Goal: Task Accomplishment & Management: Manage account settings

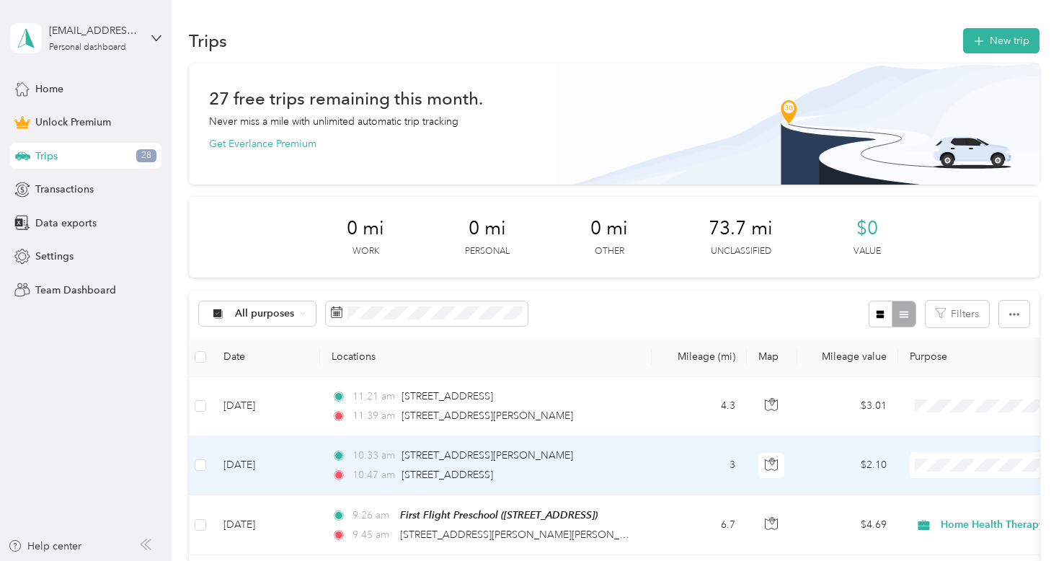
scroll to position [245, 0]
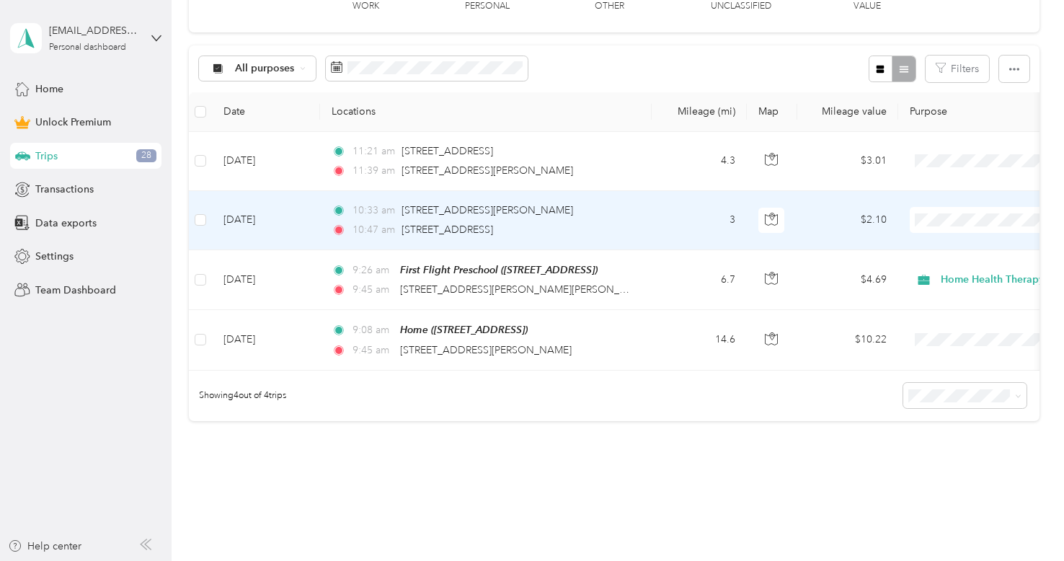
click at [460, 239] on td "10:33 am [STREET_ADDRESS][PERSON_NAME] 10:47 am [STREET_ADDRESS]" at bounding box center [485, 220] width 331 height 59
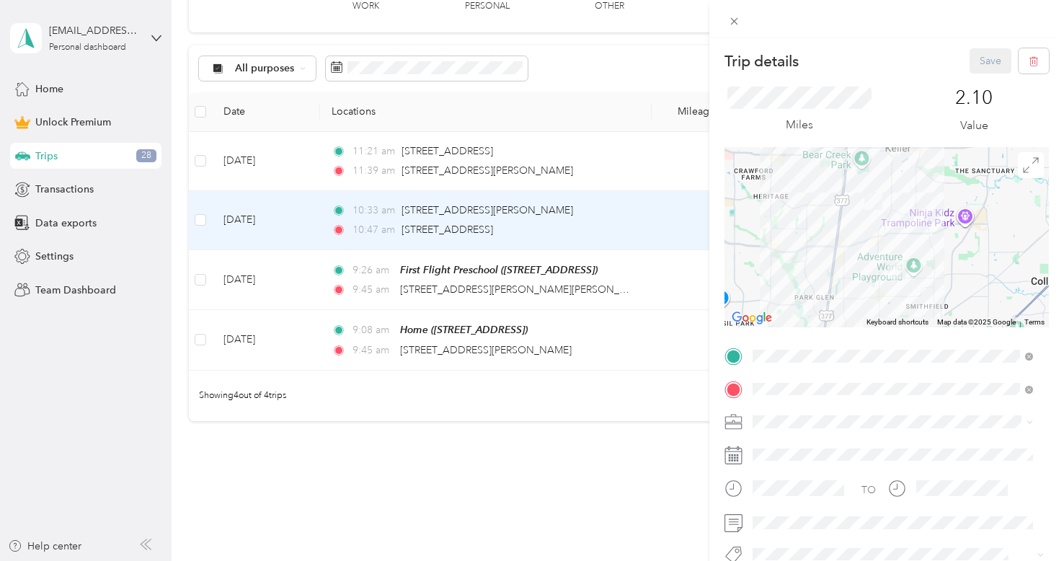
click at [824, 272] on li "Home Health Therapy" at bounding box center [892, 266] width 290 height 25
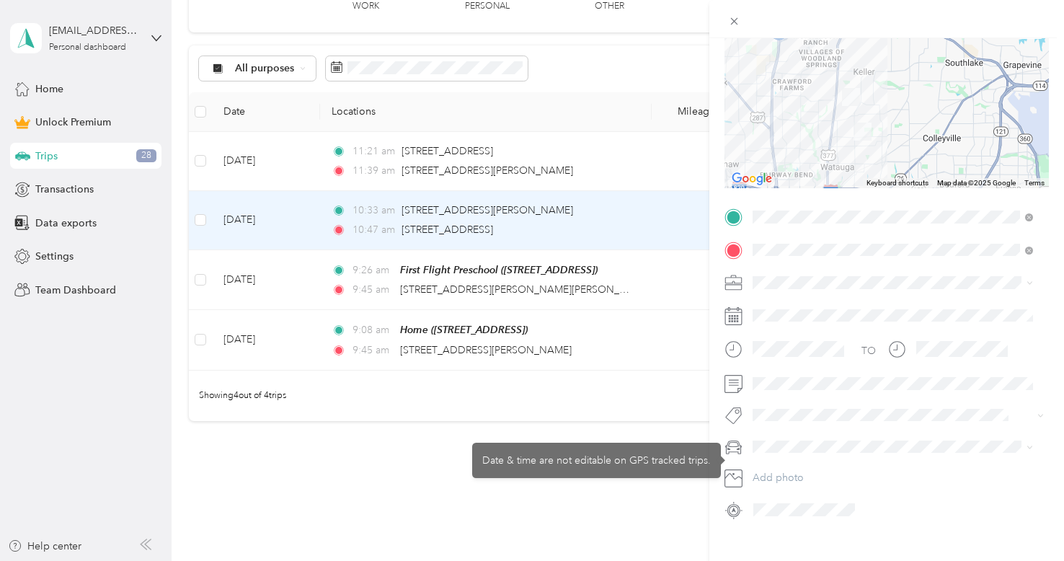
scroll to position [144, 0]
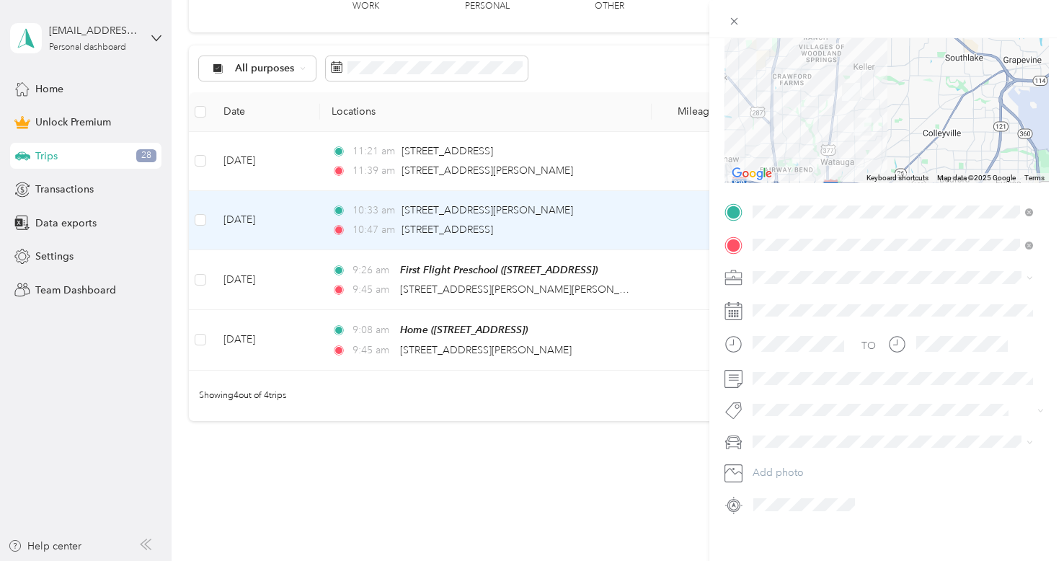
click at [846, 434] on span at bounding box center [897, 441] width 301 height 23
click at [823, 447] on span at bounding box center [897, 441] width 301 height 23
click at [802, 465] on div "Nissan Rogue" at bounding box center [892, 465] width 270 height 15
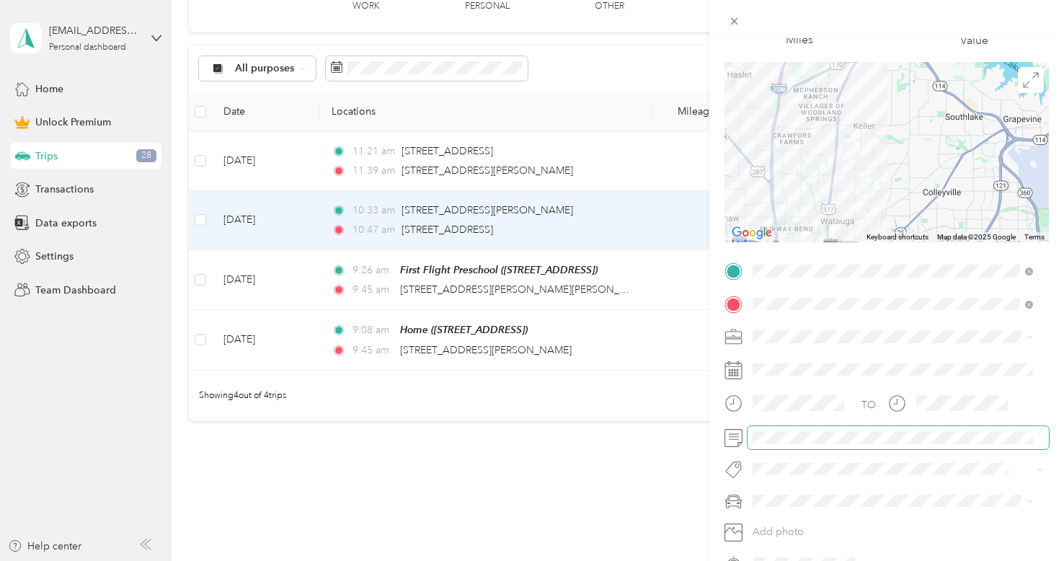
scroll to position [0, 0]
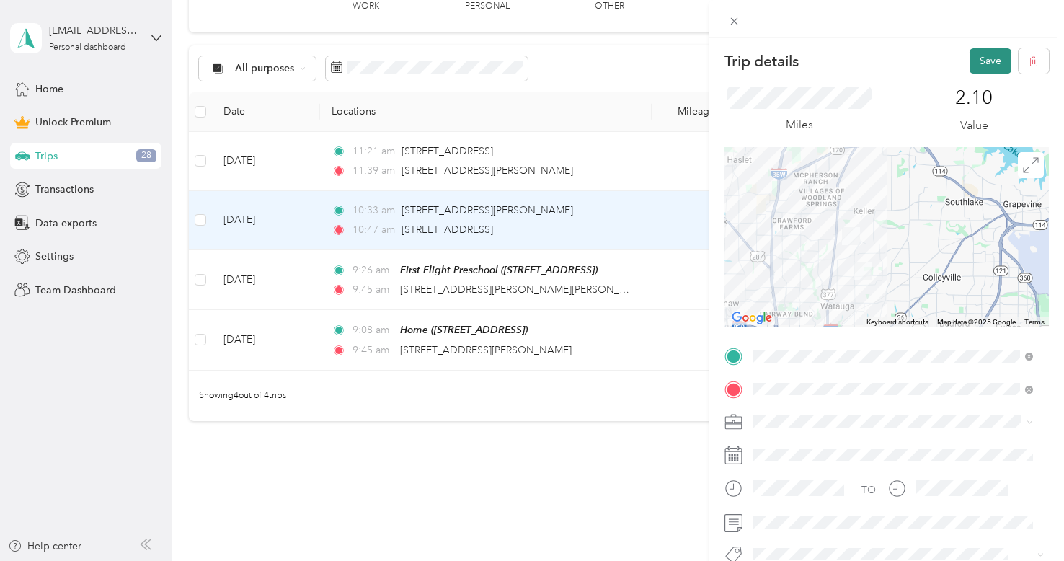
click at [977, 58] on button "Save" at bounding box center [990, 60] width 42 height 25
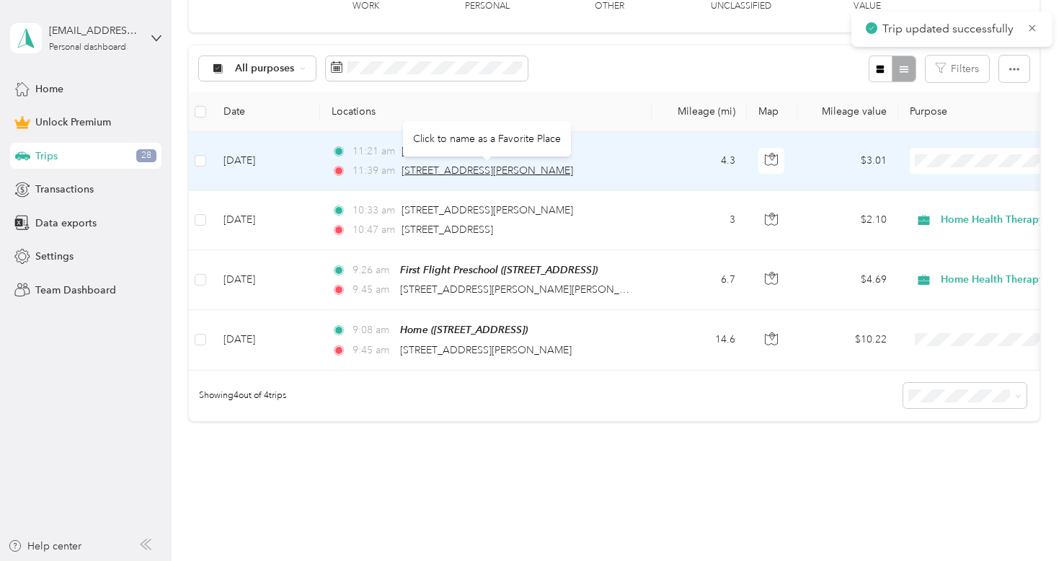
click at [467, 164] on span "[STREET_ADDRESS][PERSON_NAME]" at bounding box center [486, 170] width 171 height 12
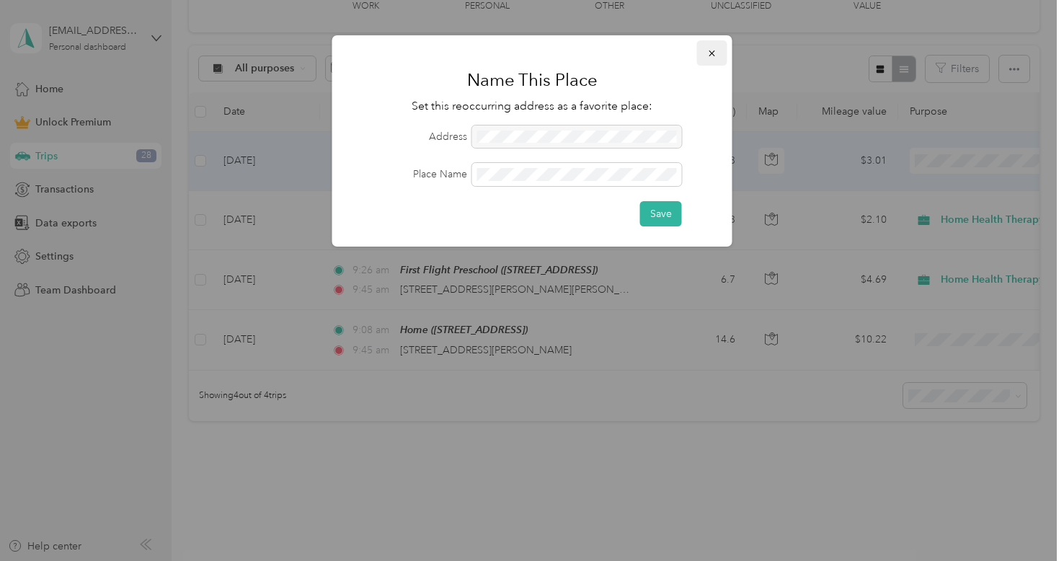
click at [708, 58] on icon "button" at bounding box center [712, 53] width 10 height 10
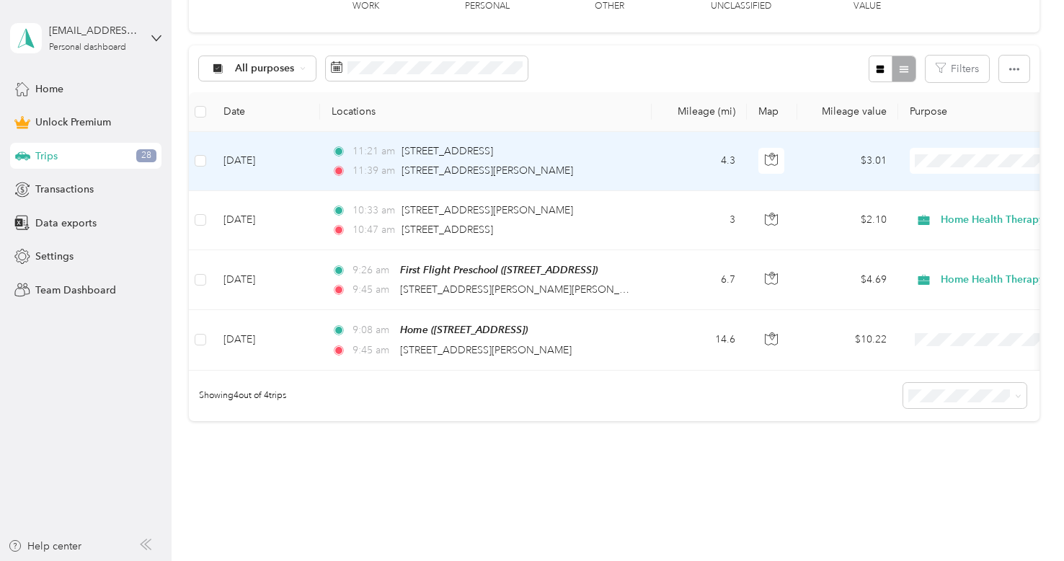
click at [291, 177] on td "[DATE]" at bounding box center [266, 161] width 108 height 59
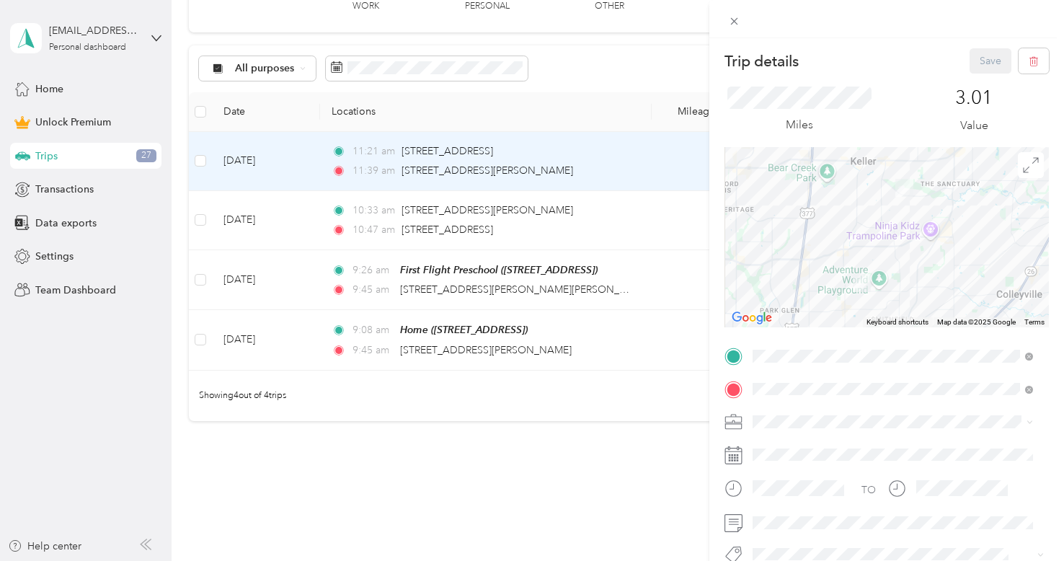
click at [833, 281] on ol "Work Personal Home Health Therapy Other Charity Medical Moving Commute" at bounding box center [892, 303] width 290 height 202
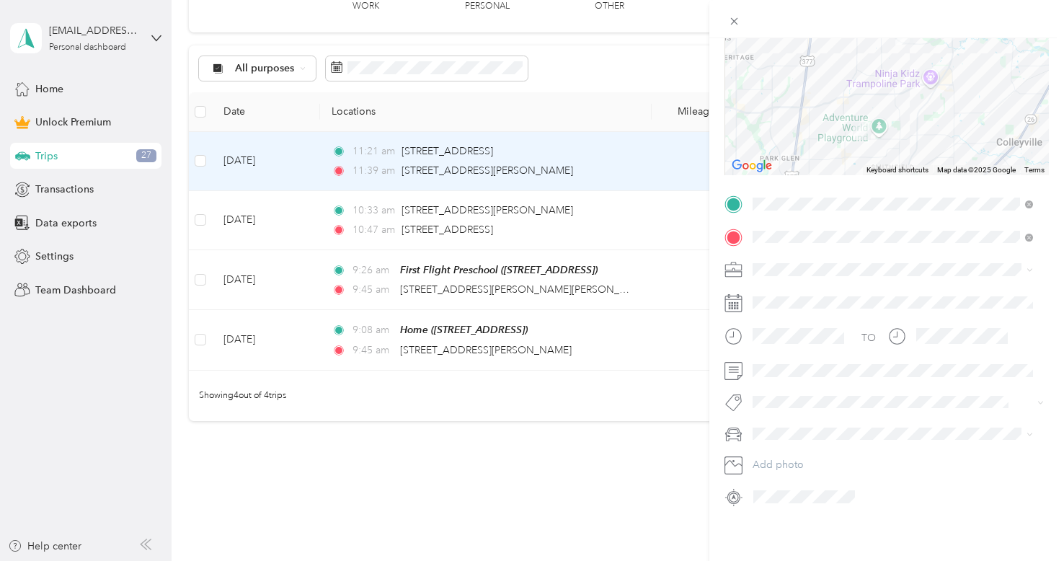
click at [788, 448] on li "Nissan Rogue" at bounding box center [892, 439] width 290 height 25
click at [798, 337] on li "Home Health Therapy" at bounding box center [892, 333] width 290 height 25
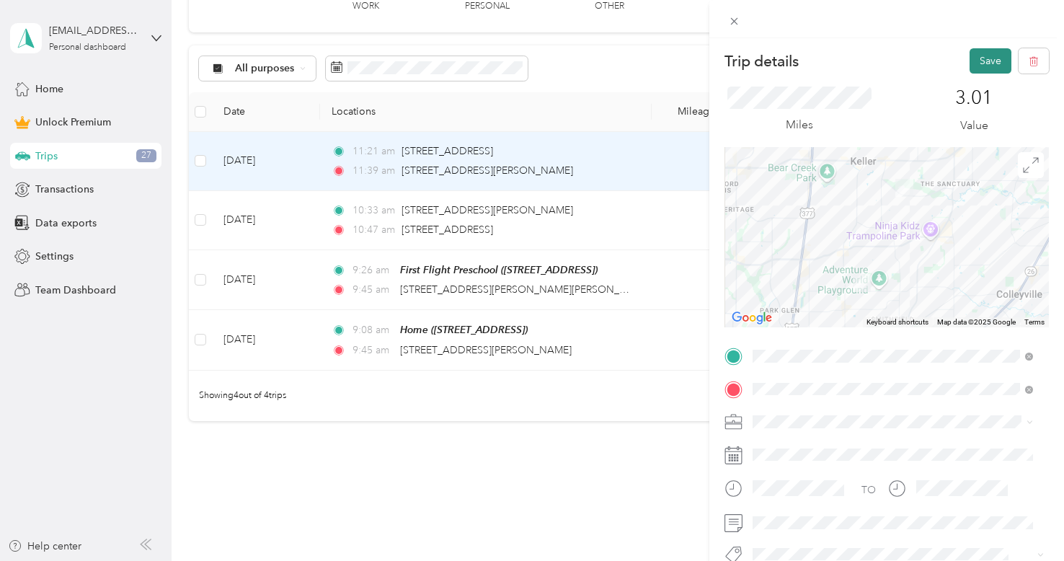
click at [970, 56] on button "Save" at bounding box center [990, 60] width 42 height 25
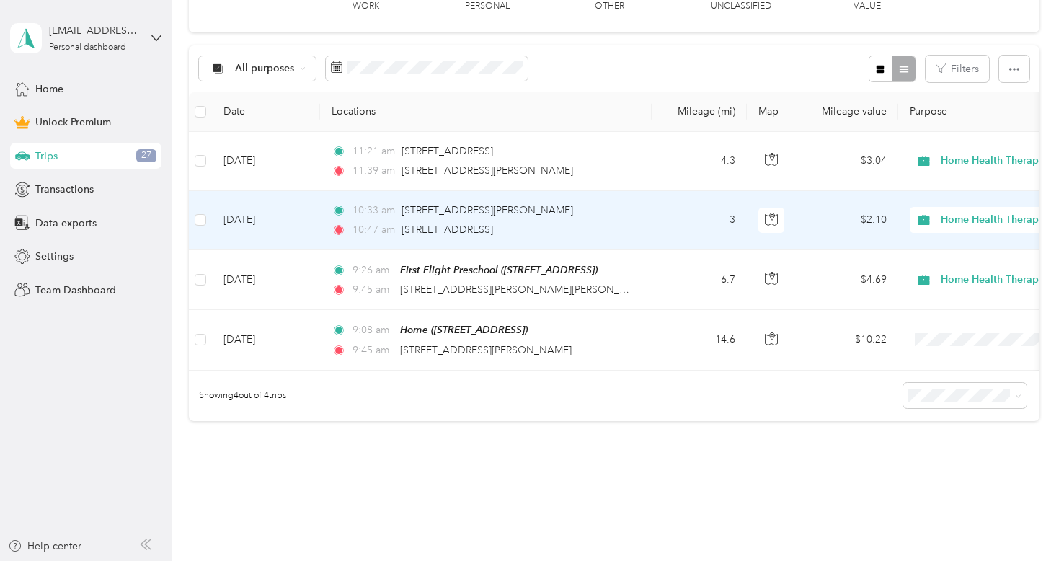
click at [304, 216] on td "[DATE]" at bounding box center [266, 220] width 108 height 59
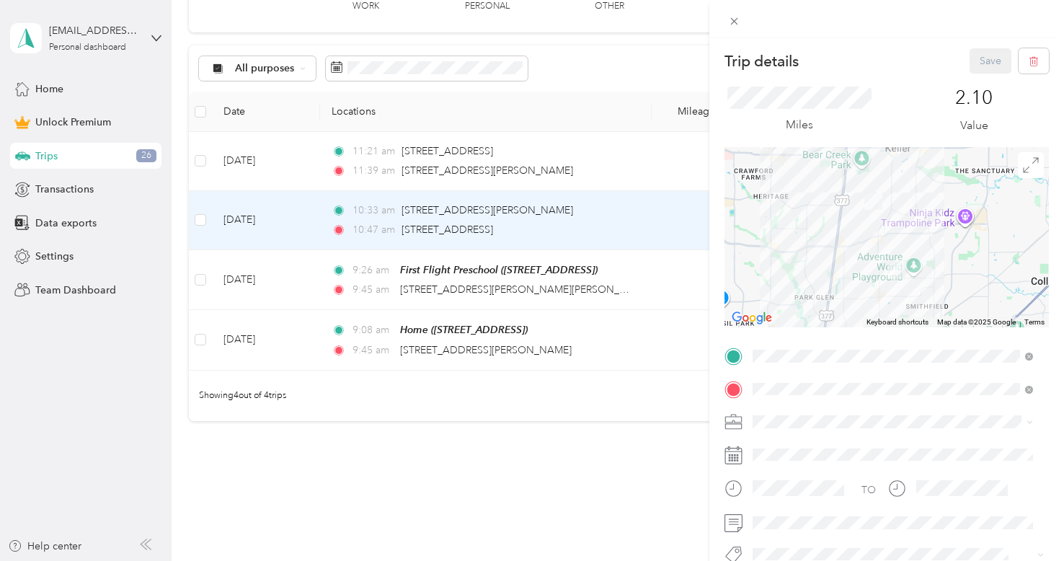
click at [304, 216] on div "Trip details Save This trip cannot be edited because it is either under review,…" at bounding box center [532, 280] width 1064 height 561
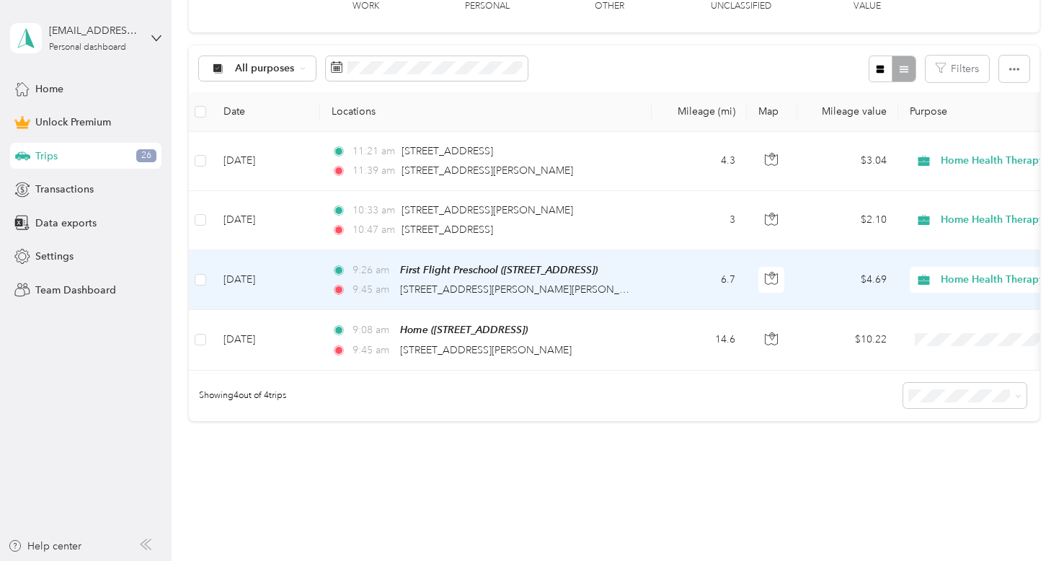
click at [308, 269] on td "[DATE]" at bounding box center [266, 280] width 108 height 60
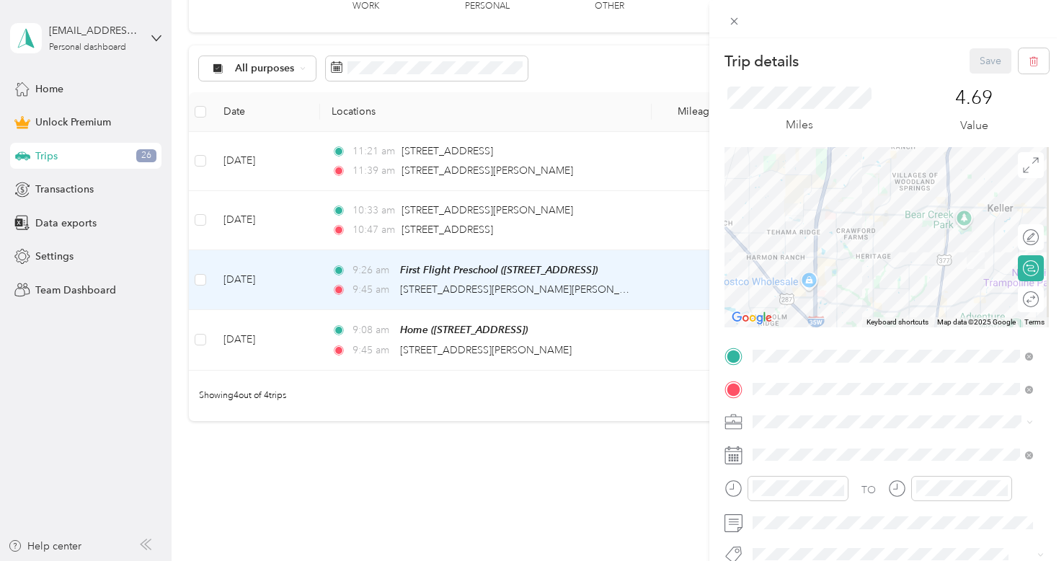
click at [308, 269] on div "Trip details Save This trip cannot be edited because it is either under review,…" at bounding box center [532, 280] width 1064 height 561
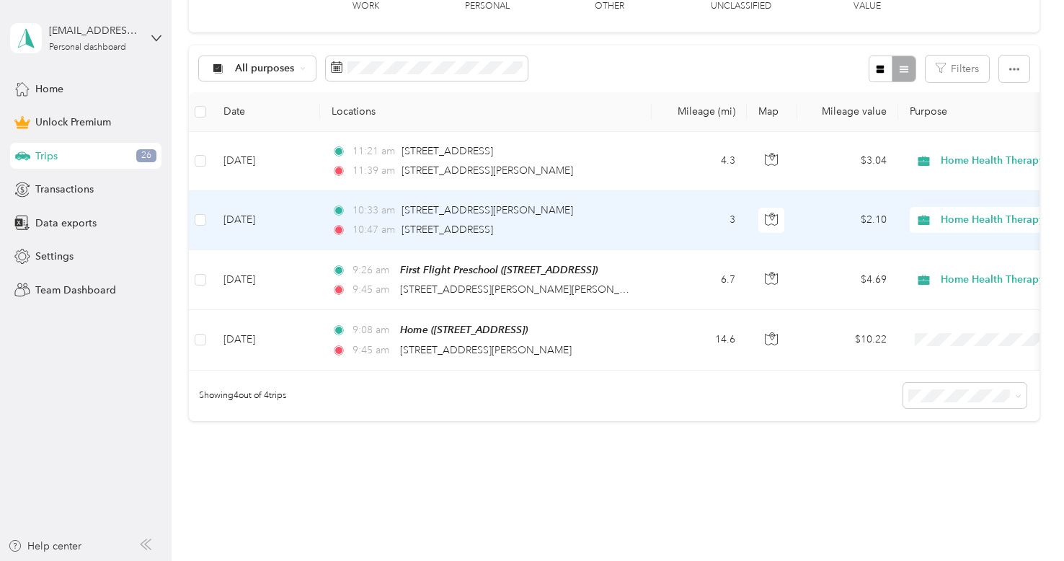
click at [318, 211] on td "[DATE]" at bounding box center [266, 220] width 108 height 59
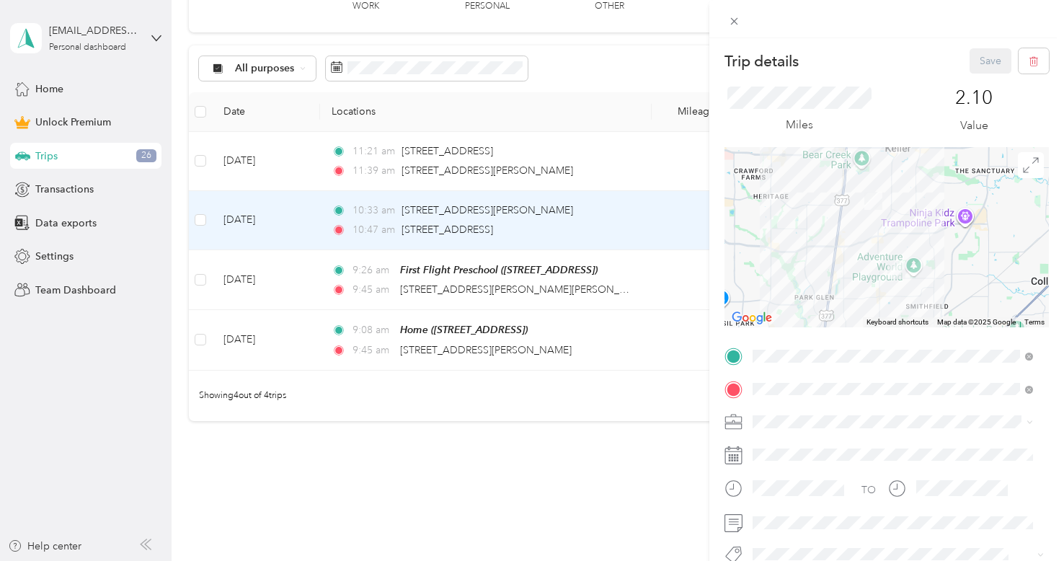
click at [318, 211] on div "Trip details Save This trip cannot be edited because it is either under review,…" at bounding box center [532, 280] width 1064 height 561
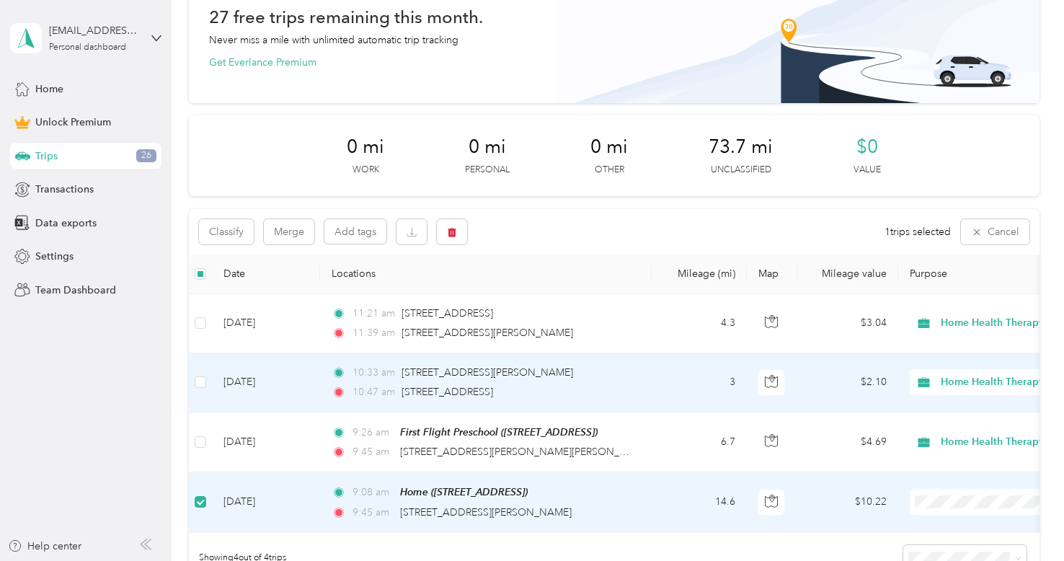
scroll to position [71, 0]
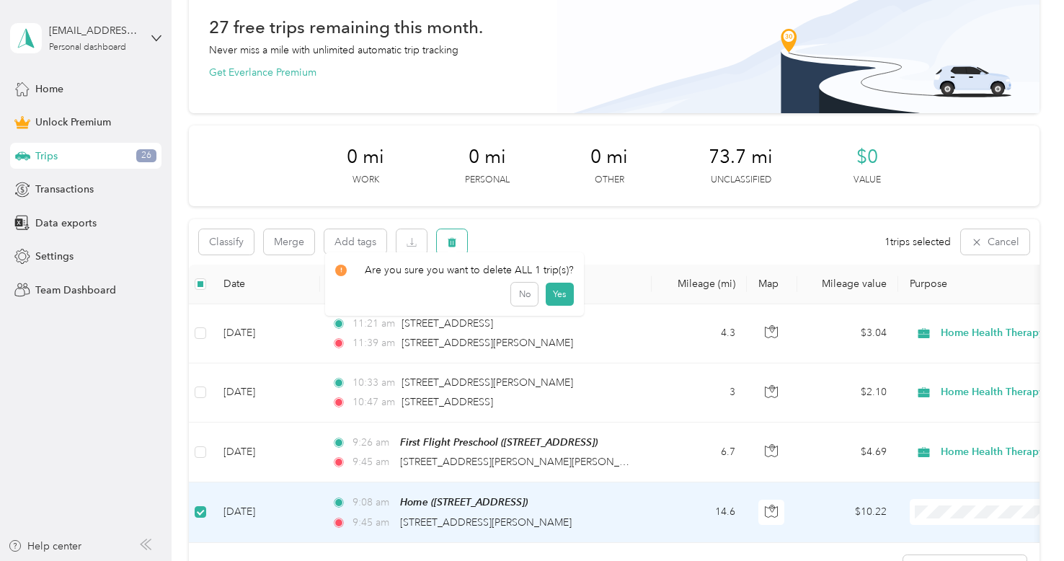
click at [451, 233] on button "button" at bounding box center [452, 241] width 30 height 25
click at [556, 298] on button "Yes" at bounding box center [559, 301] width 28 height 23
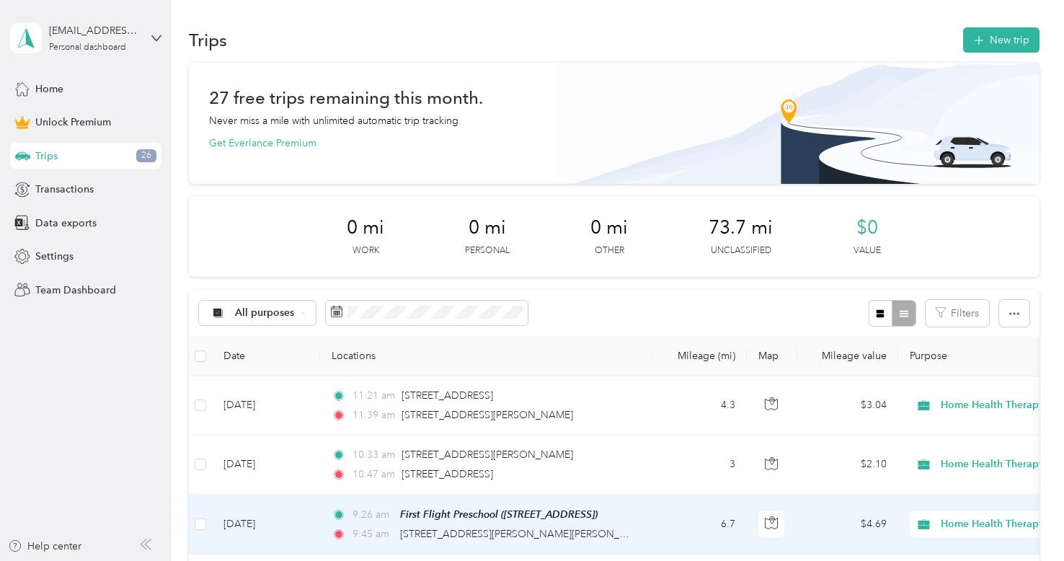
scroll to position [0, 0]
